Goal: Task Accomplishment & Management: Use online tool/utility

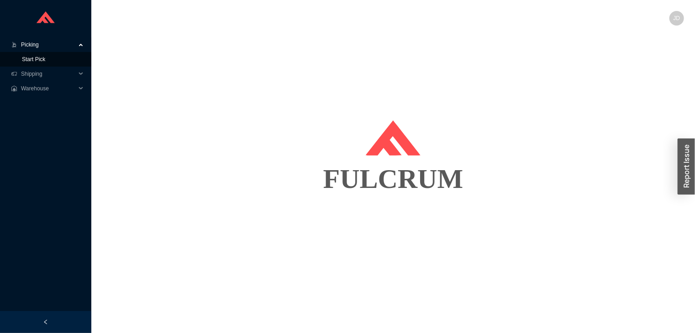
click at [45, 61] on link "Start Pick" at bounding box center [33, 59] width 23 height 6
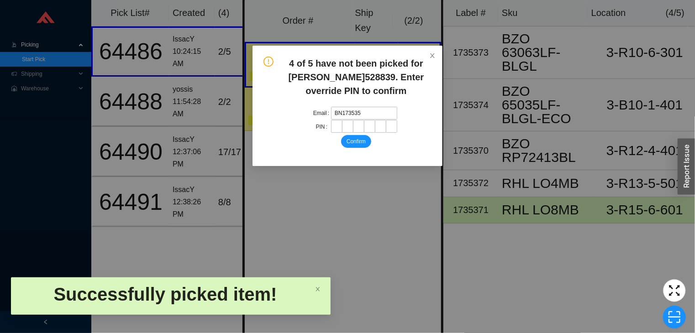
type input "BN1735354"
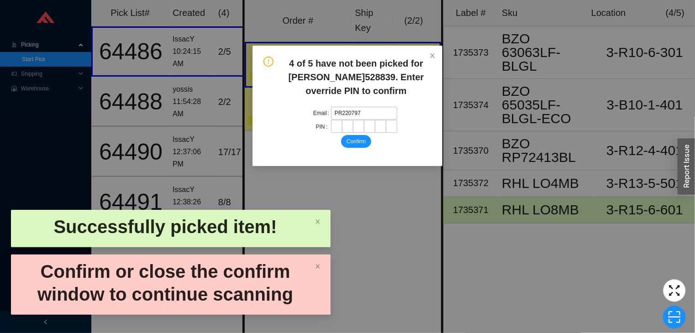
type input "PR2207972"
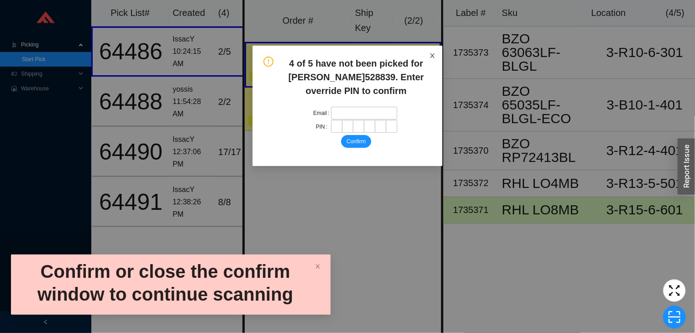
click at [433, 54] on icon "close" at bounding box center [432, 55] width 5 height 5
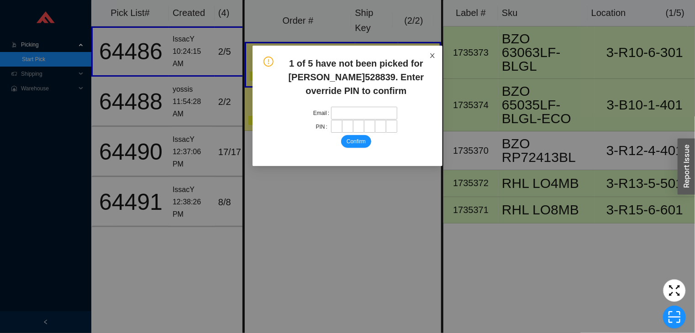
click at [435, 55] on icon "close" at bounding box center [432, 56] width 6 height 6
